Goal: Find specific page/section: Find specific page/section

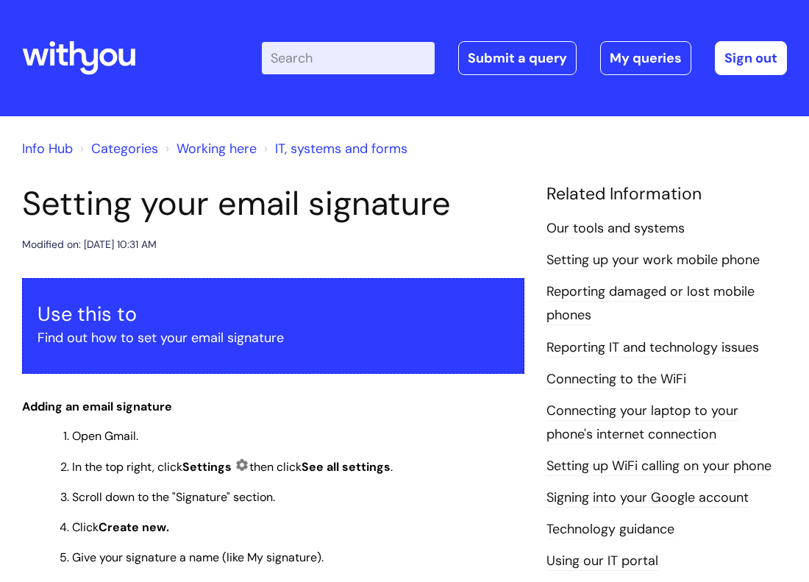
scroll to position [370, 0]
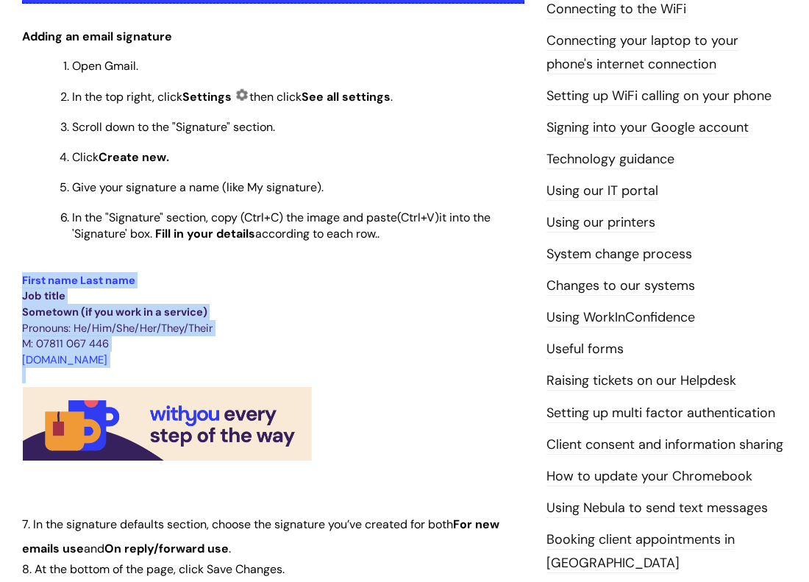
click at [503, 332] on p "Pronouns: He/Him/She/Her/They/Their" at bounding box center [273, 328] width 502 height 16
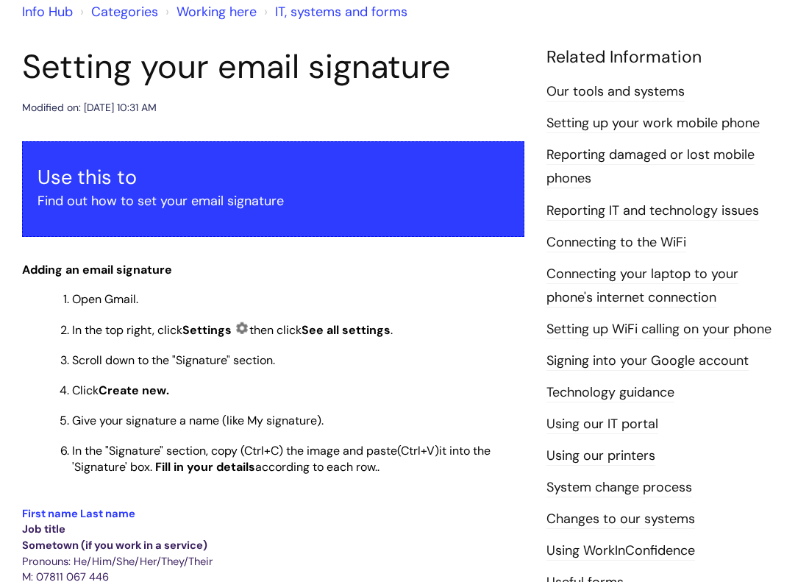
scroll to position [0, 0]
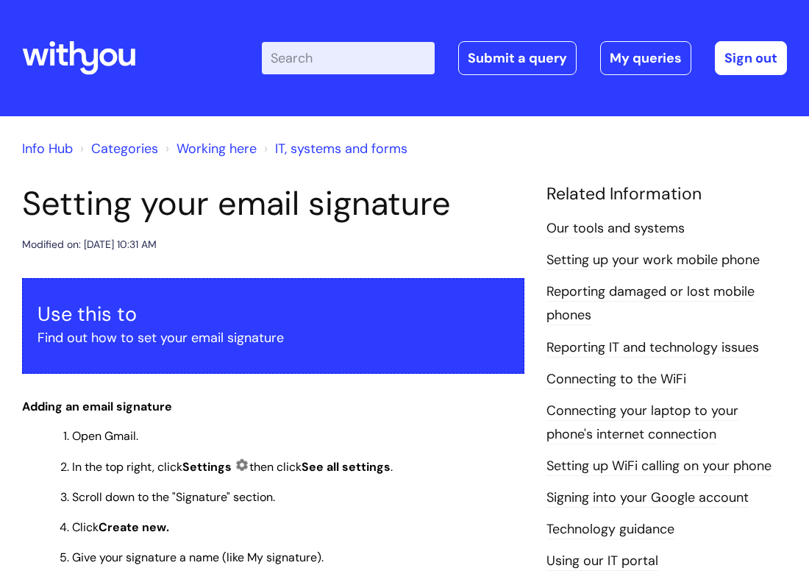
click at [63, 154] on link "Info Hub" at bounding box center [47, 149] width 51 height 18
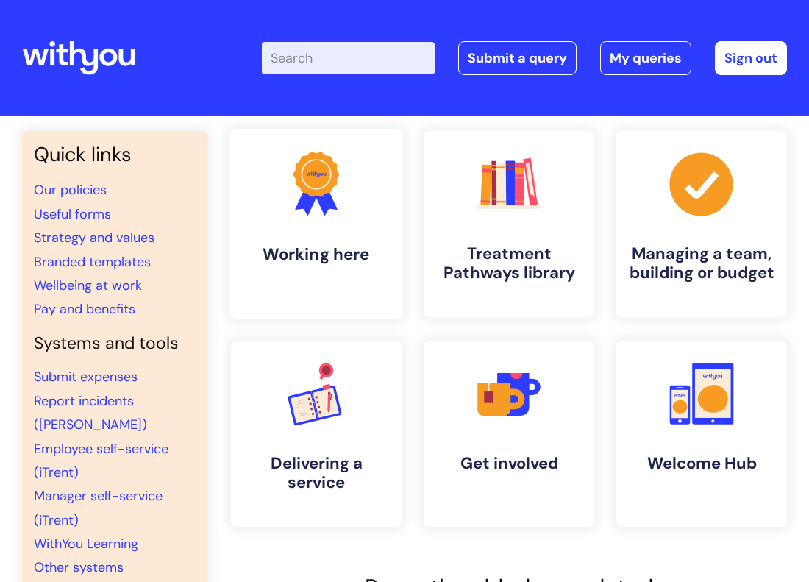
click at [360, 222] on link ".cls-1{fill:#f89b22;}.cls-1,.cls-2,.cls-3{stroke-width:0px;}.cls-2{fill:#2d3cff…" at bounding box center [315, 223] width 173 height 189
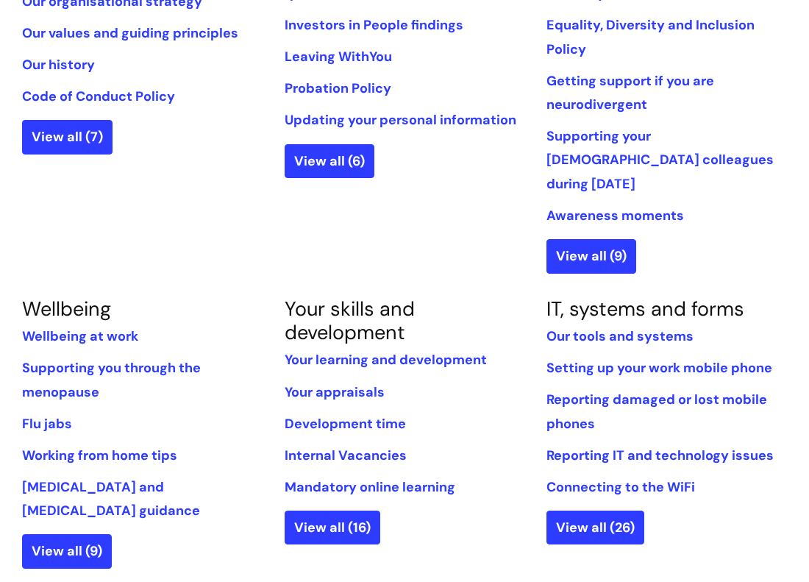
scroll to position [450, 0]
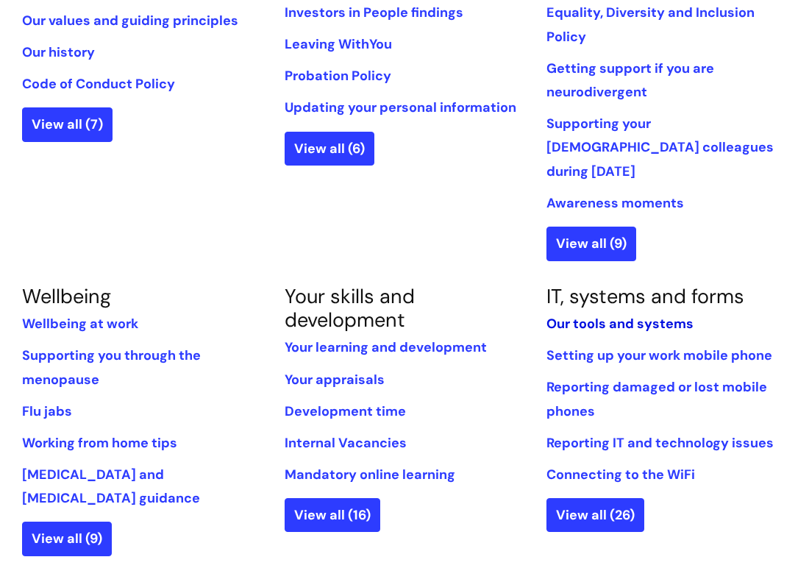
click at [644, 315] on link "Our tools and systems" at bounding box center [619, 324] width 147 height 18
